Goal: Find specific page/section: Find specific page/section

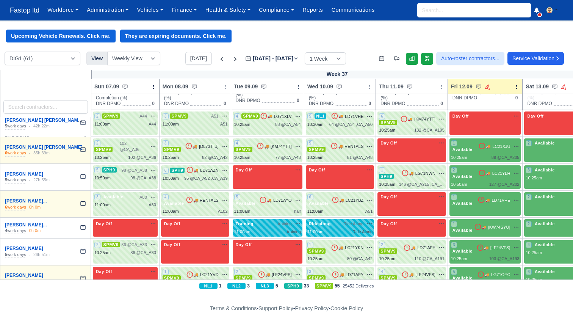
scroll to position [105, 0]
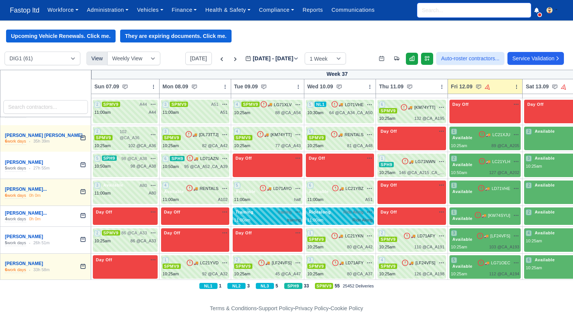
click at [498, 8] on input "search" at bounding box center [474, 10] width 114 height 14
type input "[PERSON_NAME]"
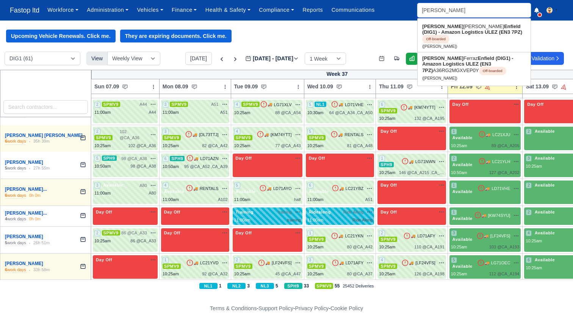
type input "[PERSON_NAME]"
click at [461, 70] on link "[PERSON_NAME] Enfield (DIG1) - Amazon Logistics ULEZ (EN3 7PZ) A36RG2MGXVEP0Y O…" at bounding box center [474, 67] width 113 height 31
type input "[PERSON_NAME]"
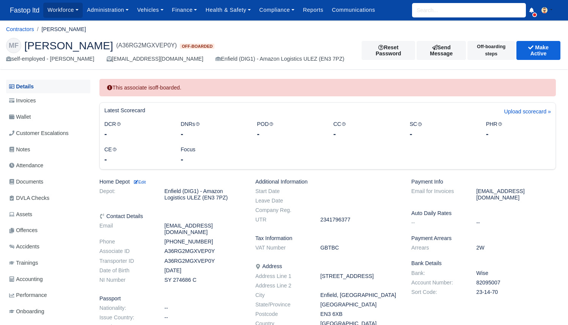
click at [35, 86] on link "Details" at bounding box center [48, 87] width 84 height 14
click at [32, 103] on span "Invoices" at bounding box center [22, 100] width 27 height 9
